Goal: Information Seeking & Learning: Learn about a topic

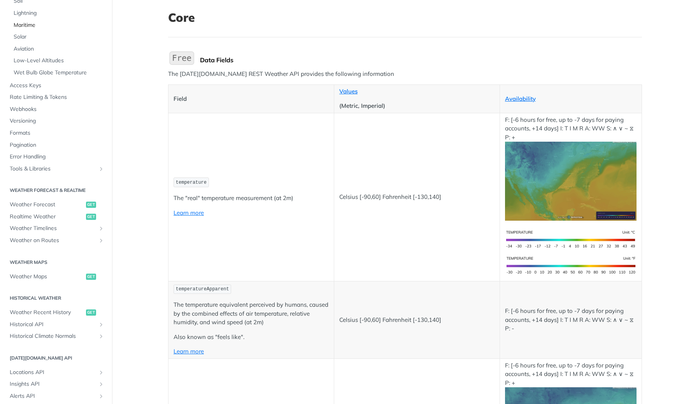
scroll to position [189, 0]
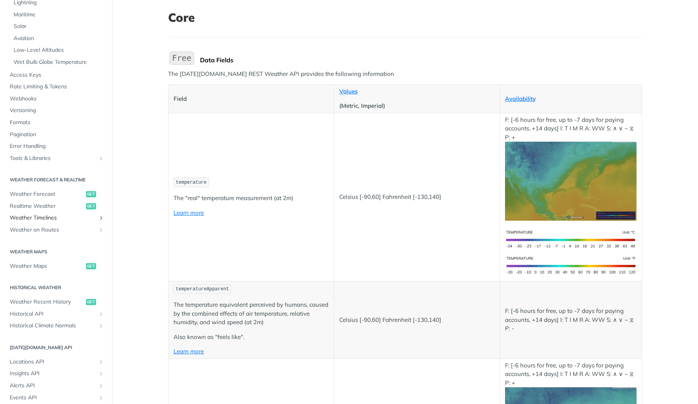
click at [37, 219] on span "Weather Timelines" at bounding box center [53, 218] width 86 height 8
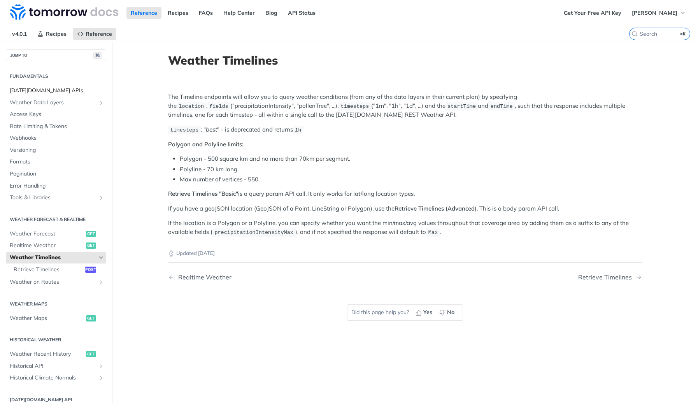
click at [28, 91] on span "[DATE][DOMAIN_NAME] APIs" at bounding box center [57, 91] width 95 height 8
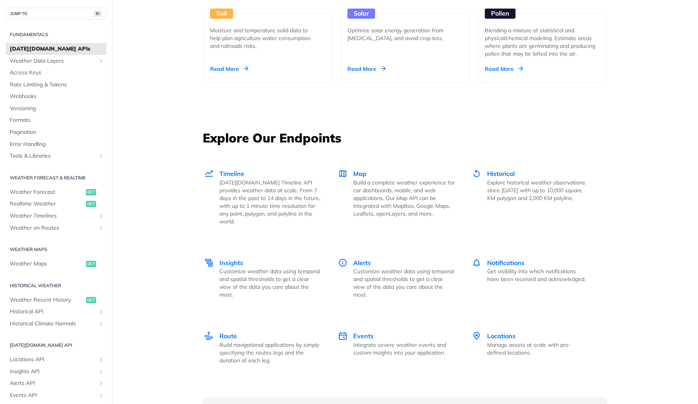
scroll to position [956, 0]
click at [241, 179] on p "[DATE][DOMAIN_NAME] Timeline API provides weather data at scale. From 7 days in…" at bounding box center [271, 201] width 102 height 47
